Goal: Navigation & Orientation: Find specific page/section

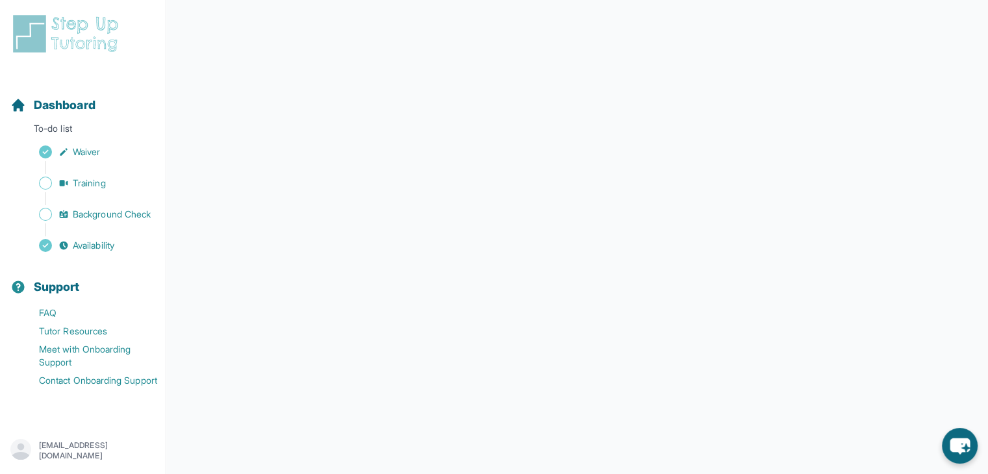
scroll to position [217, 0]
click at [89, 175] on link "Training" at bounding box center [87, 183] width 155 height 18
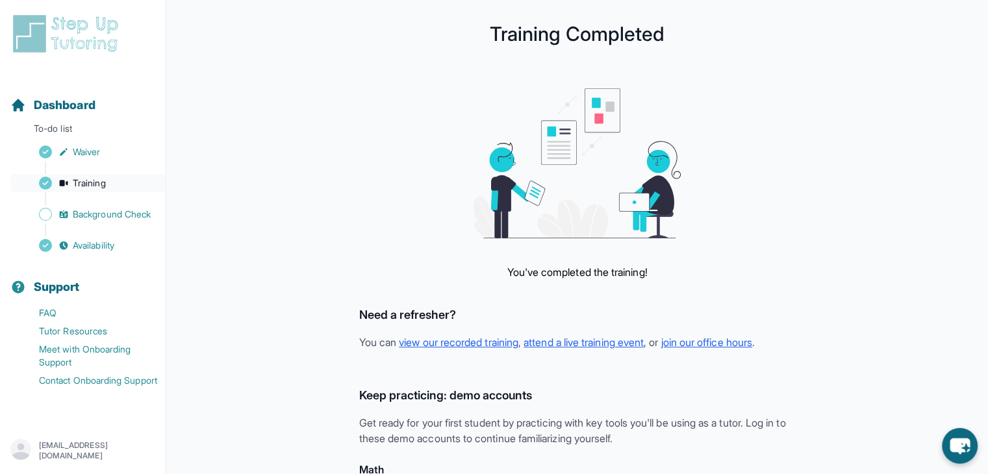
click at [99, 179] on span "Training" at bounding box center [89, 183] width 33 height 13
click at [134, 209] on span "Background Check" at bounding box center [112, 214] width 78 height 13
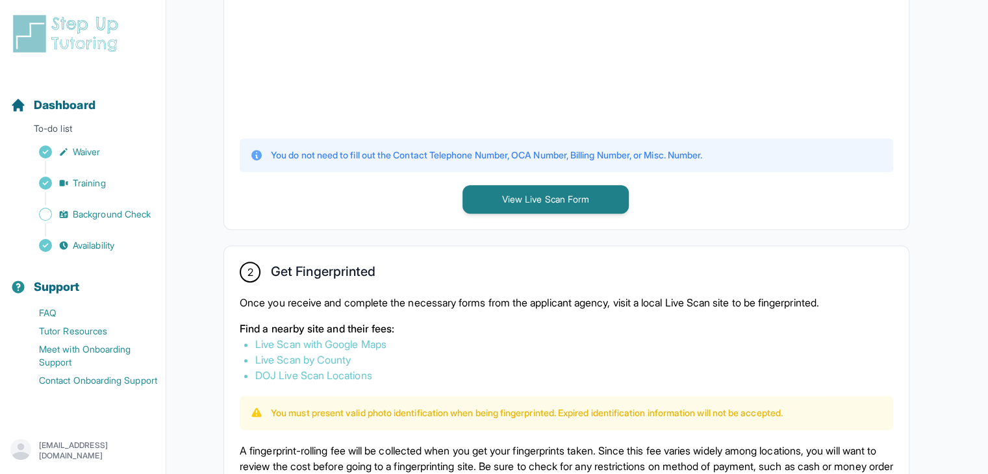
scroll to position [455, 0]
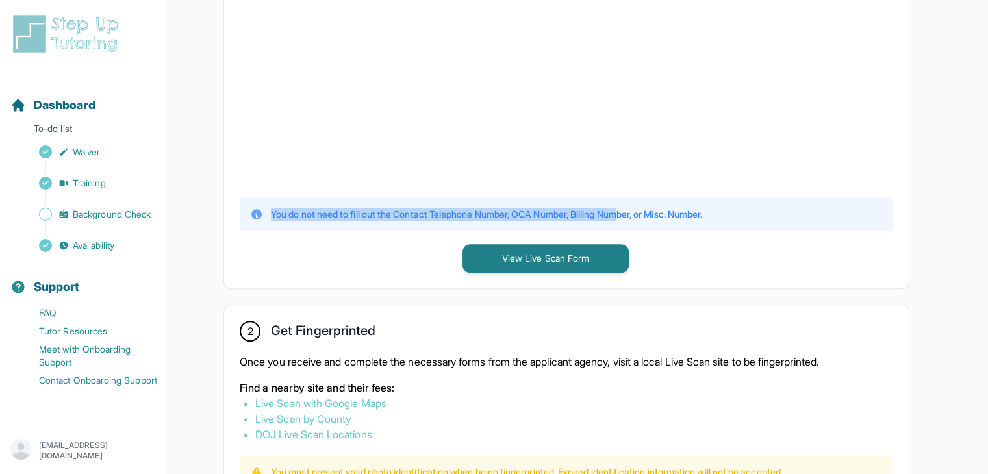
drag, startPoint x: 255, startPoint y: 204, endPoint x: 720, endPoint y: 225, distance: 464.9
click at [665, 222] on div "You do not need to fill out the Contact Telephone Number, OCA Number, Billing N…" at bounding box center [566, 214] width 653 height 34
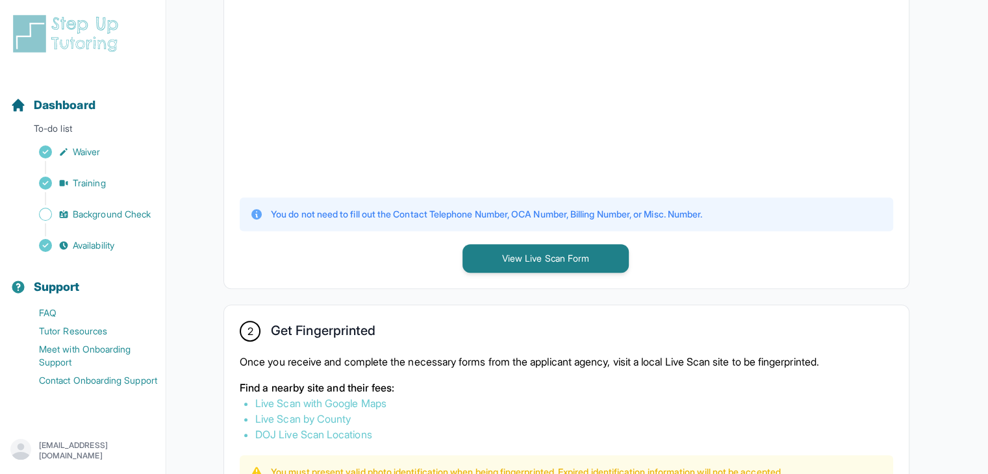
click at [789, 227] on div "You do not need to fill out the Contact Telephone Number, OCA Number, Billing N…" at bounding box center [566, 214] width 653 height 34
drag, startPoint x: 707, startPoint y: 207, endPoint x: 353, endPoint y: 209, distance: 353.4
click at [355, 209] on p "You do not need to fill out the Contact Telephone Number, OCA Number, Billing N…" at bounding box center [486, 214] width 431 height 13
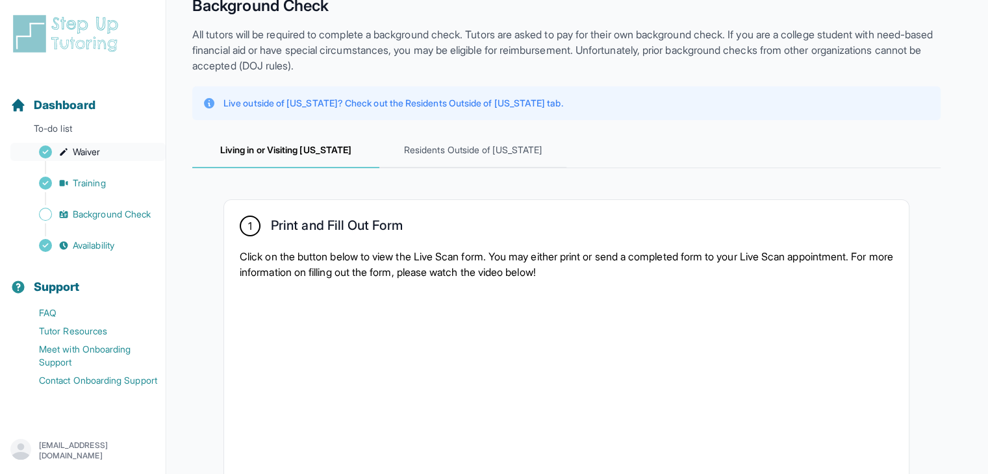
scroll to position [0, 0]
